Goal: Check status: Check status

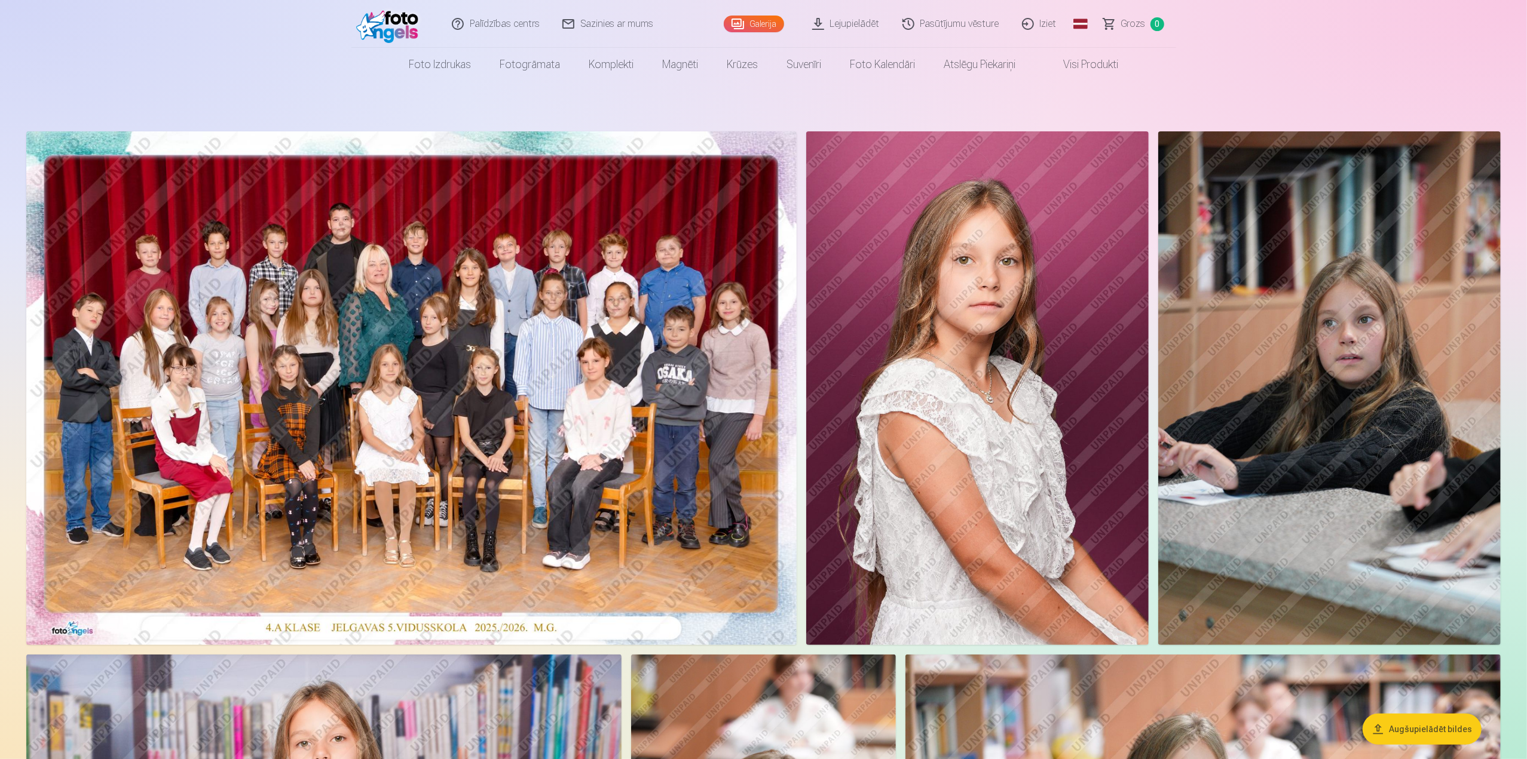
click at [750, 19] on link "Galerija" at bounding box center [754, 24] width 60 height 17
click at [841, 22] on link "Lejupielādēt" at bounding box center [846, 24] width 90 height 48
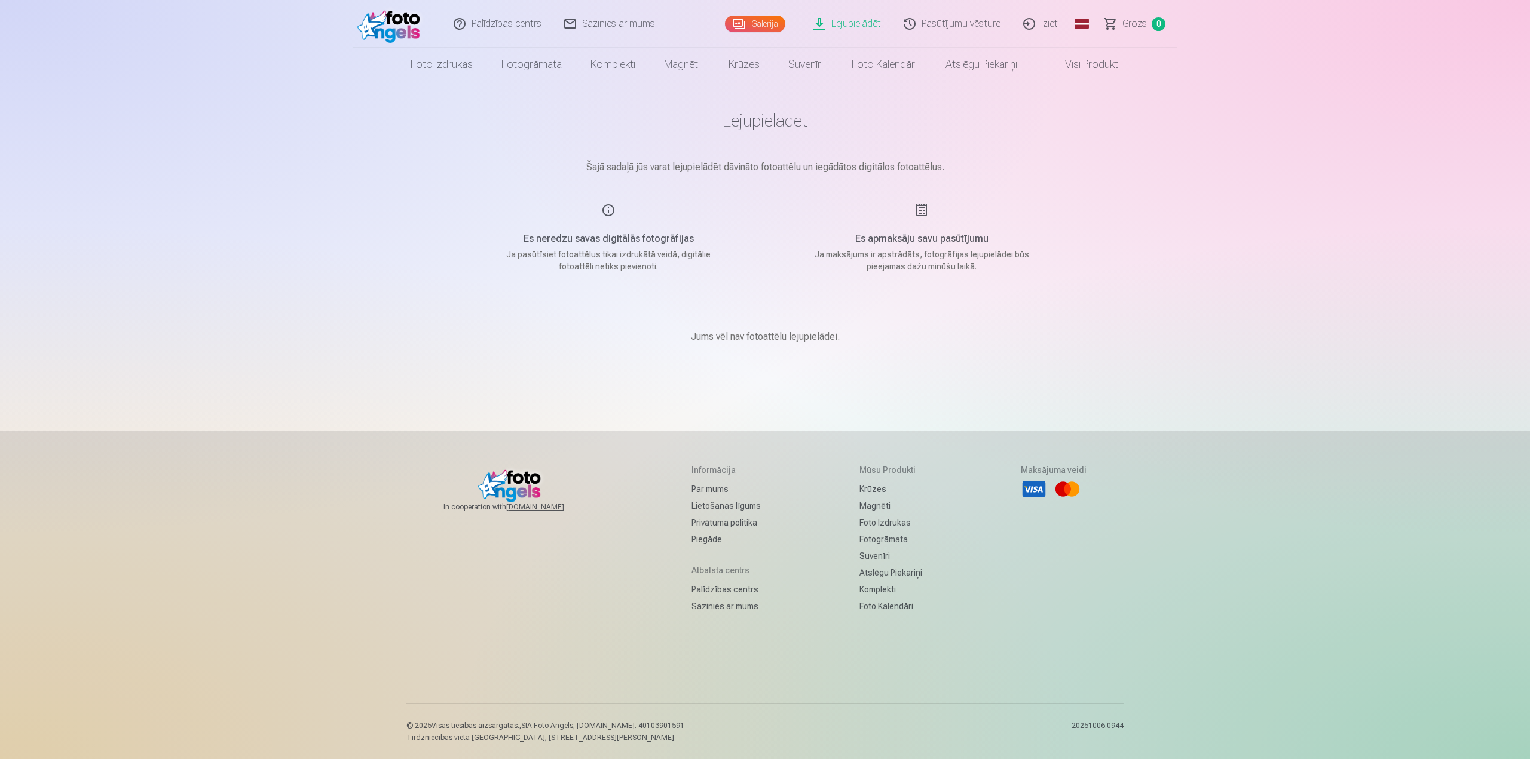
click at [522, 26] on link "Palīdzības centrs" at bounding box center [498, 24] width 111 height 48
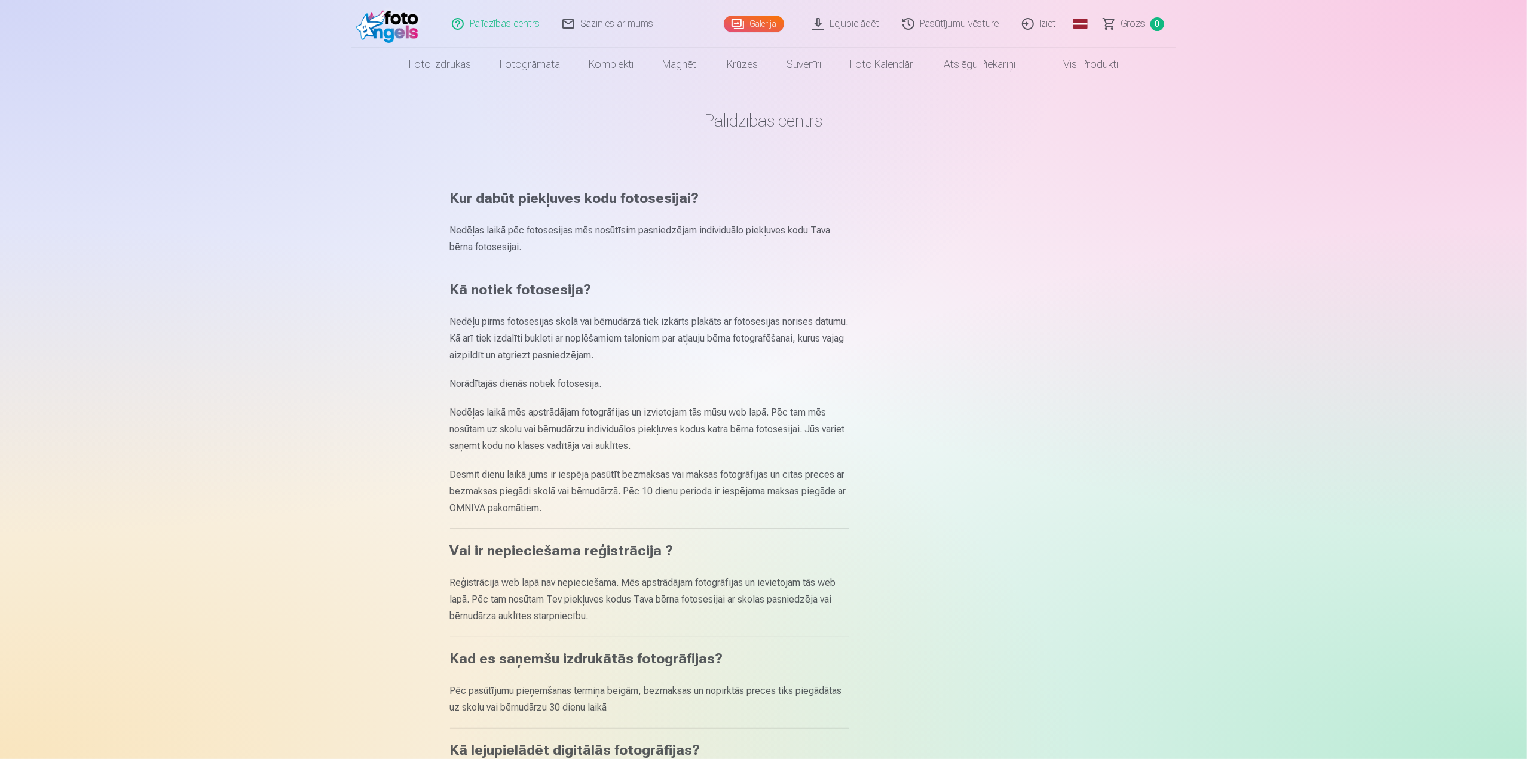
click at [980, 26] on link "Pasūtījumu vēsture" at bounding box center [950, 24] width 119 height 48
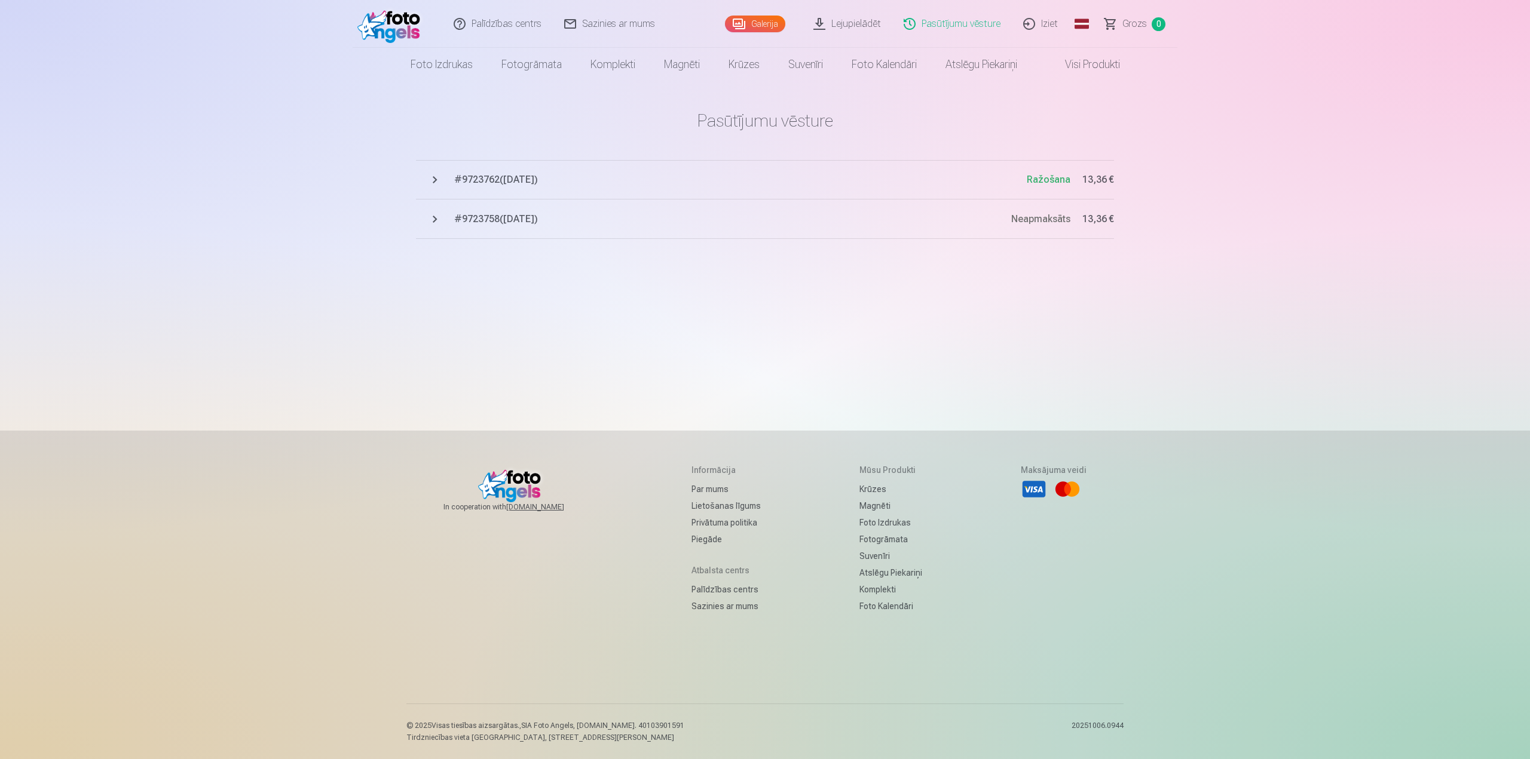
click at [521, 222] on span "# 9723758 ( 4.10.2025 )" at bounding box center [732, 219] width 557 height 14
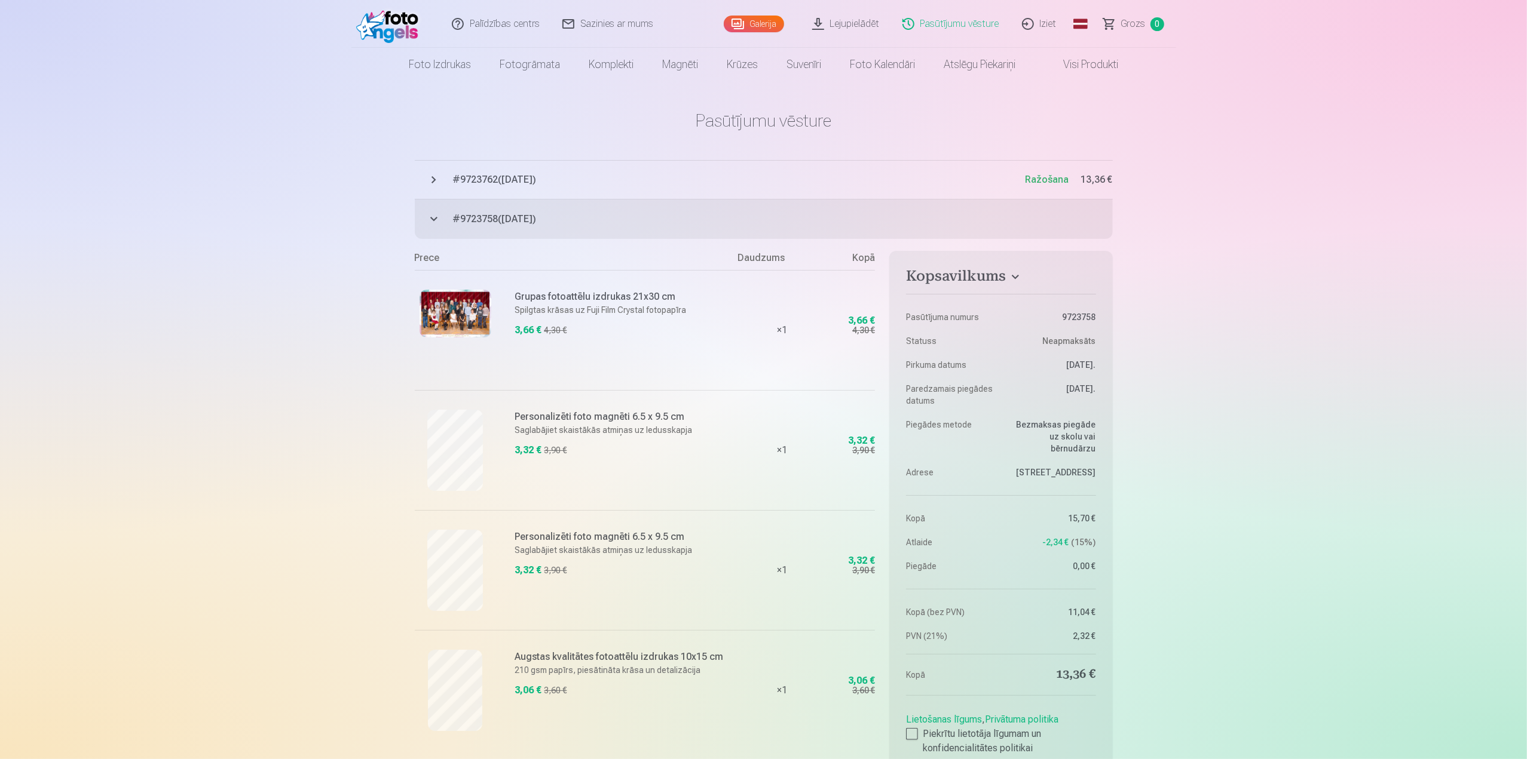
click at [434, 217] on button "# 9723758 ( 4.10.2025 ) Neapmaksāts 13,36 €" at bounding box center [764, 219] width 698 height 39
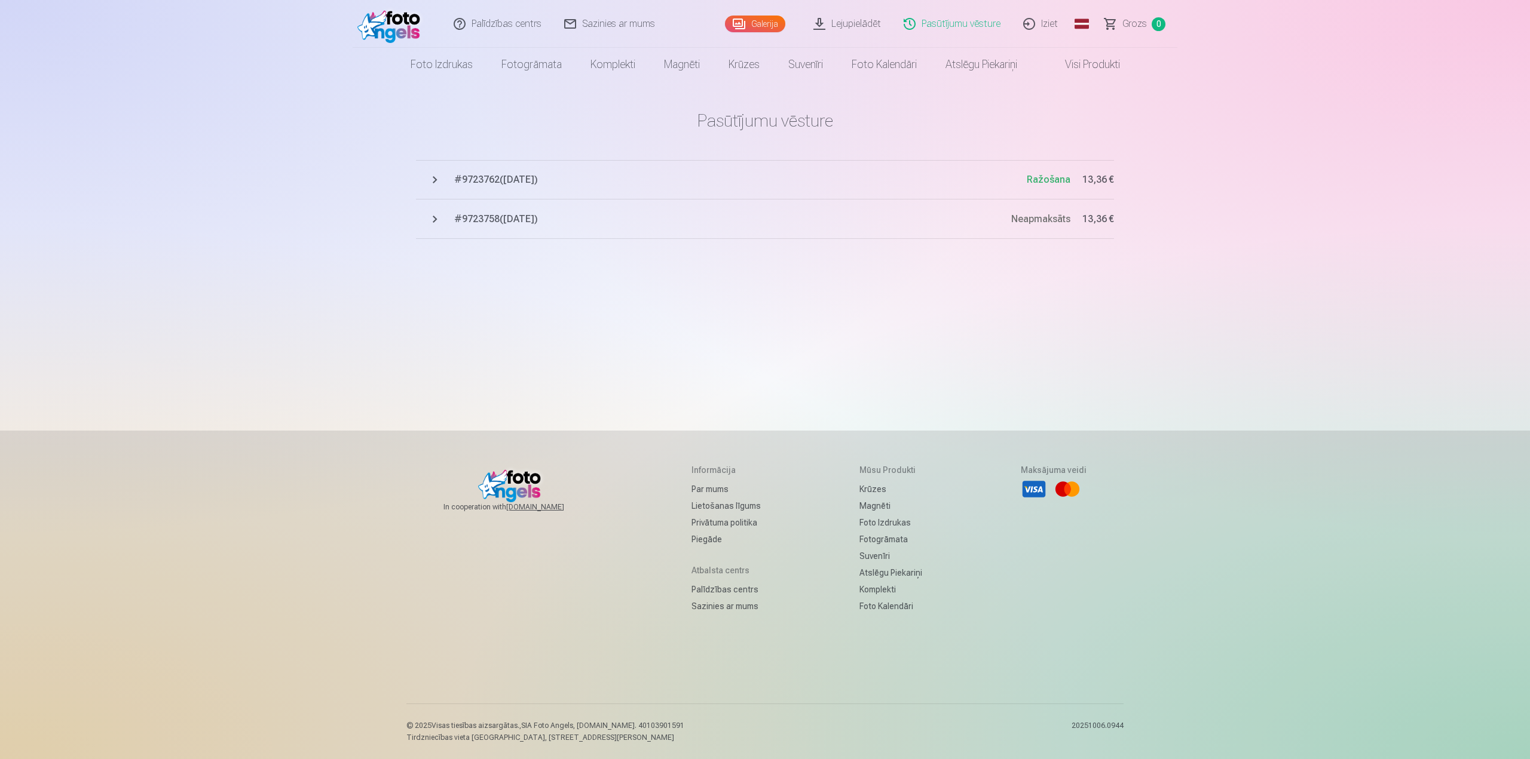
click at [442, 176] on button "# 9723762 ( 4.10.2025 ) Ražošana 13,36 €" at bounding box center [765, 179] width 698 height 39
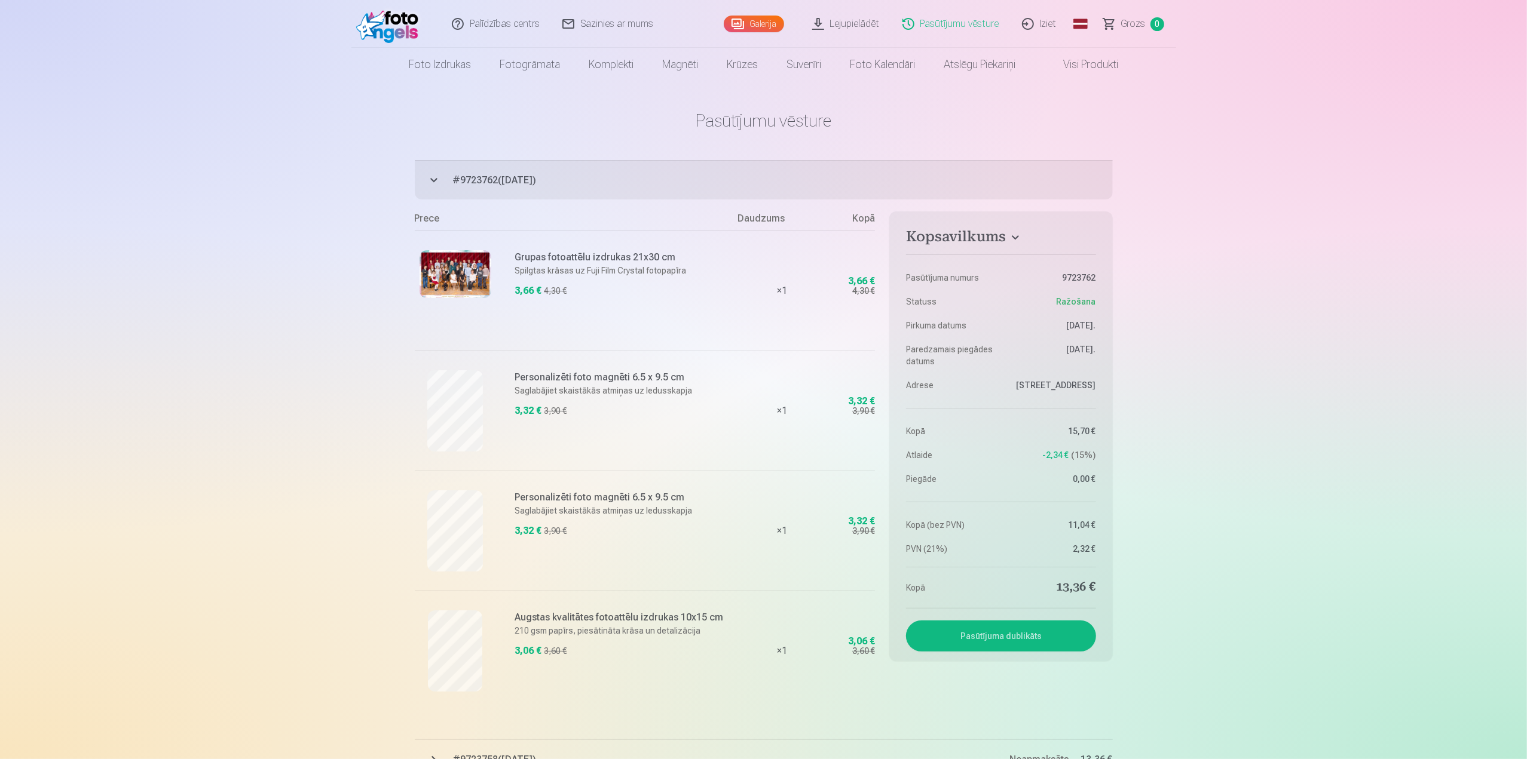
click at [442, 176] on button "# 9723762 ( 4.10.2025 ) Ražošana 13,36 €" at bounding box center [764, 179] width 698 height 39
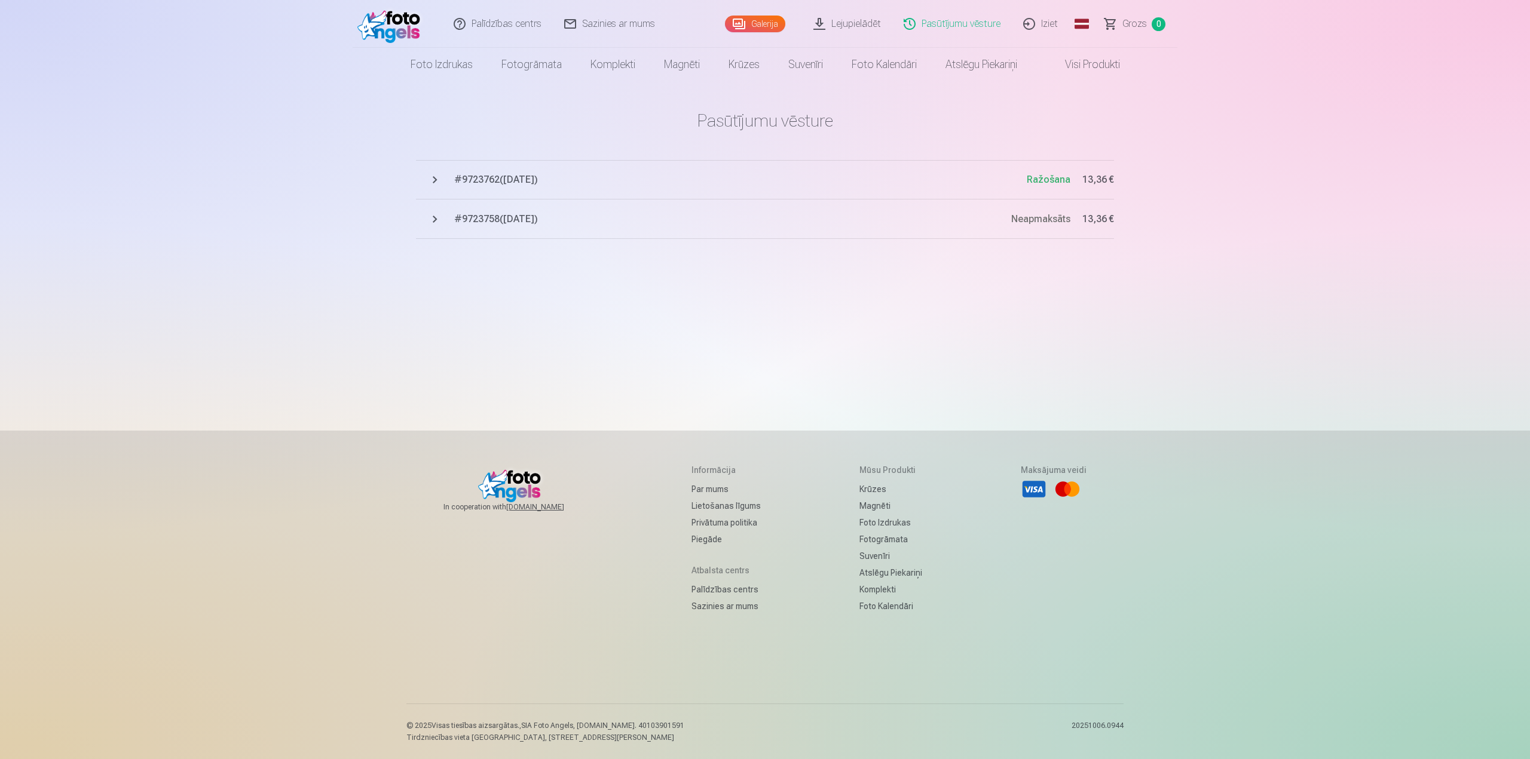
click at [454, 217] on span "# 9723758 ( 4.10.2025 )" at bounding box center [732, 219] width 557 height 14
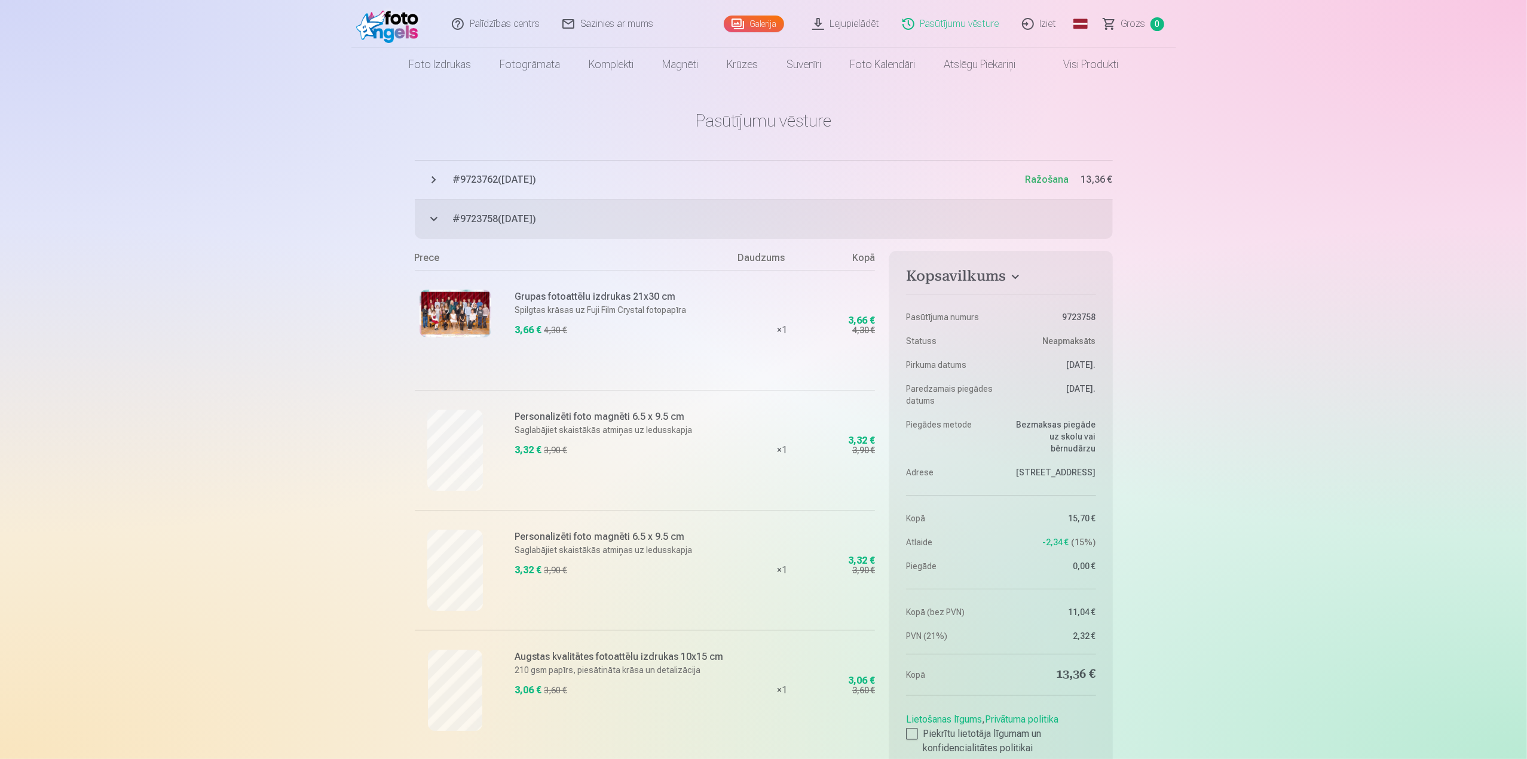
click at [1038, 26] on link "Iziet" at bounding box center [1039, 24] width 57 height 48
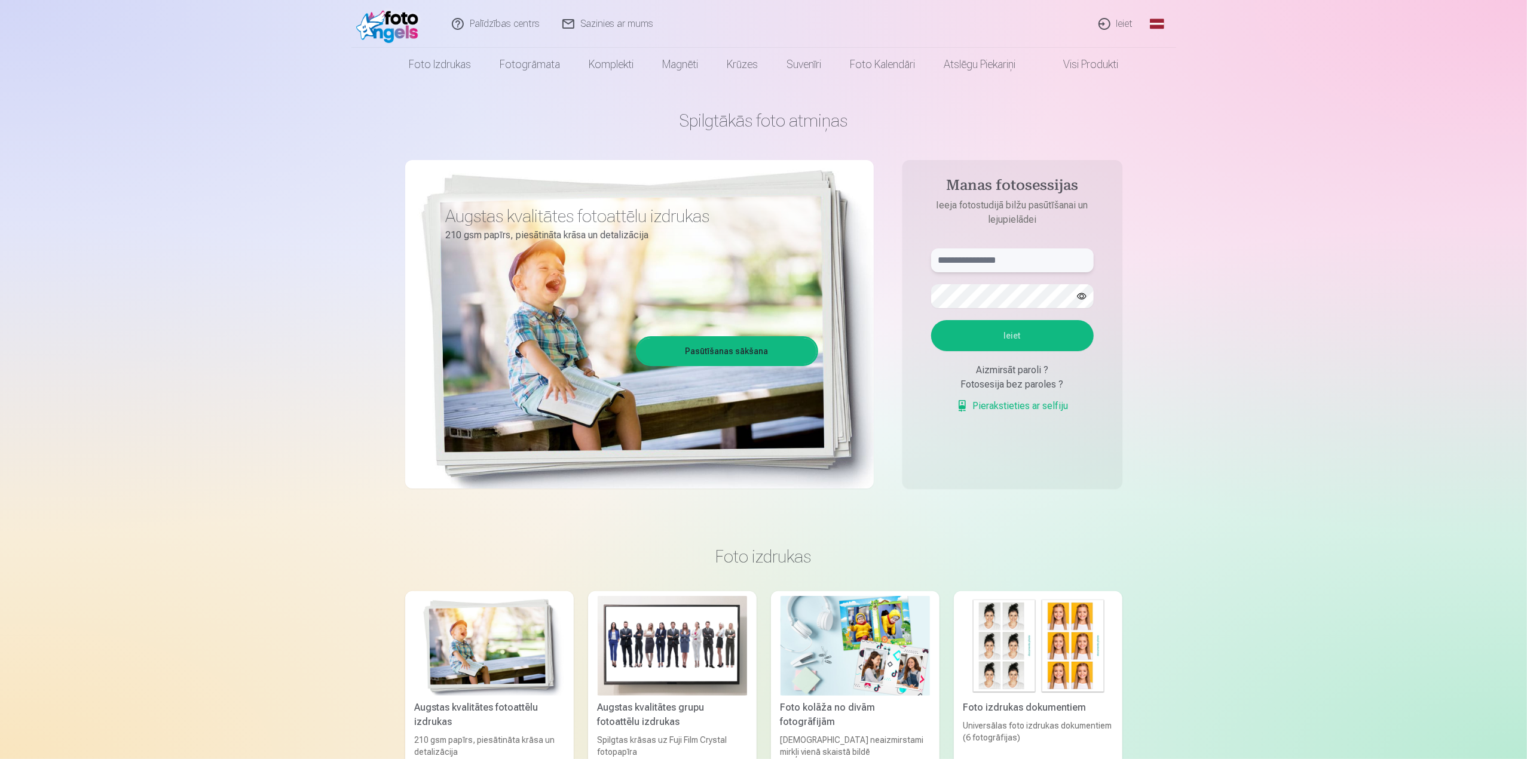
click at [984, 259] on input "text" at bounding box center [1012, 261] width 163 height 24
type input "**********"
click at [931, 320] on button "Ieiet" at bounding box center [1012, 335] width 163 height 31
